Goal: Information Seeking & Learning: Learn about a topic

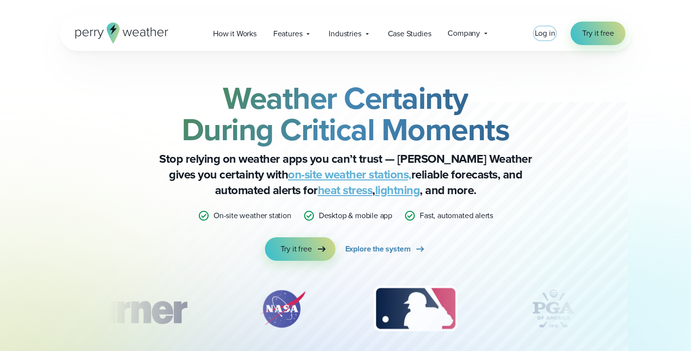
click at [551, 38] on span "Log in" at bounding box center [545, 32] width 21 height 11
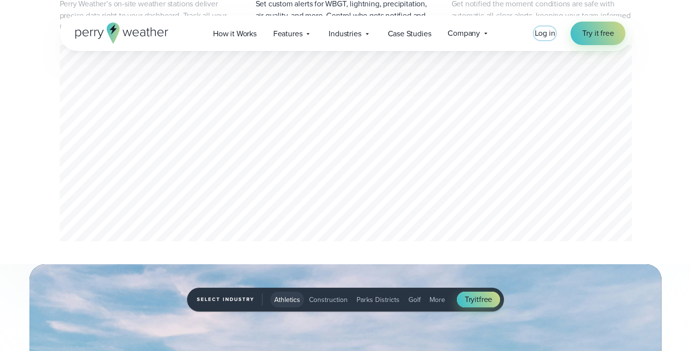
scroll to position [559, 0]
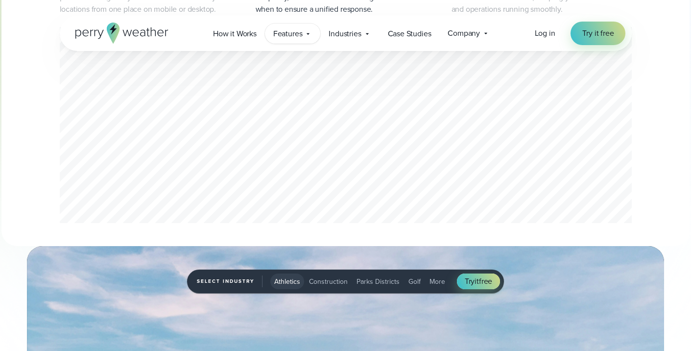
click at [296, 26] on div "Features Explore All Features Explore Perry Weather's on-site weather hardware …" at bounding box center [293, 33] width 56 height 20
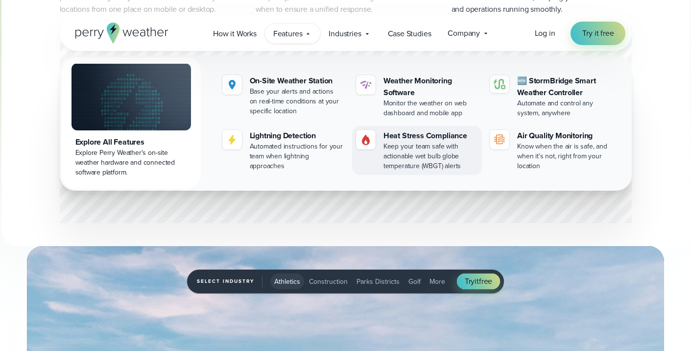
click at [406, 142] on div "Keep your team safe with actionable wet bulb globe temperature (WBGT) alerts" at bounding box center [430, 155] width 94 height 29
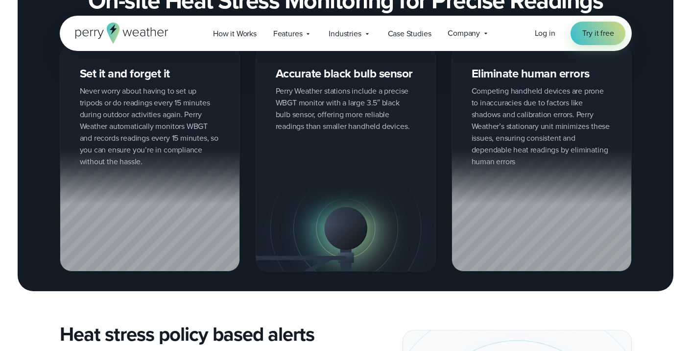
scroll to position [690, 0]
